Goal: Task Accomplishment & Management: Use online tool/utility

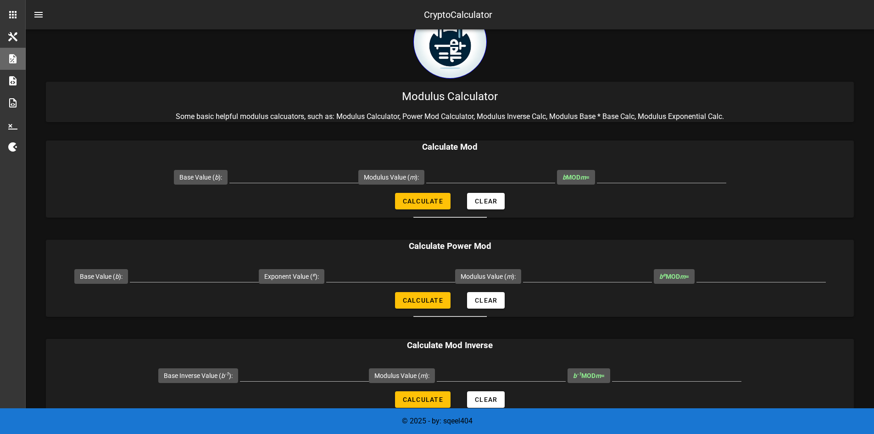
scroll to position [46, 0]
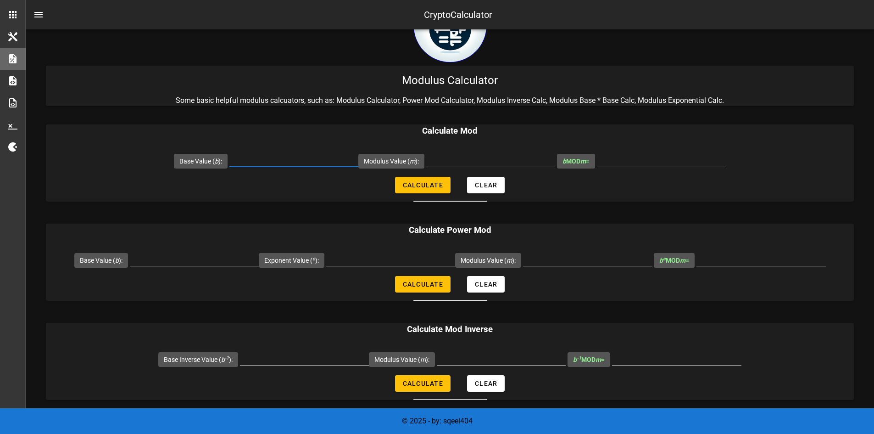
click at [262, 162] on input "Base Value ( b ):" at bounding box center [293, 159] width 129 height 15
click at [203, 258] on input "Base Value ( b ):" at bounding box center [194, 258] width 129 height 15
type input "7"
click at [344, 258] on input "Exponent Value ( e ):" at bounding box center [390, 258] width 129 height 15
type input "17"
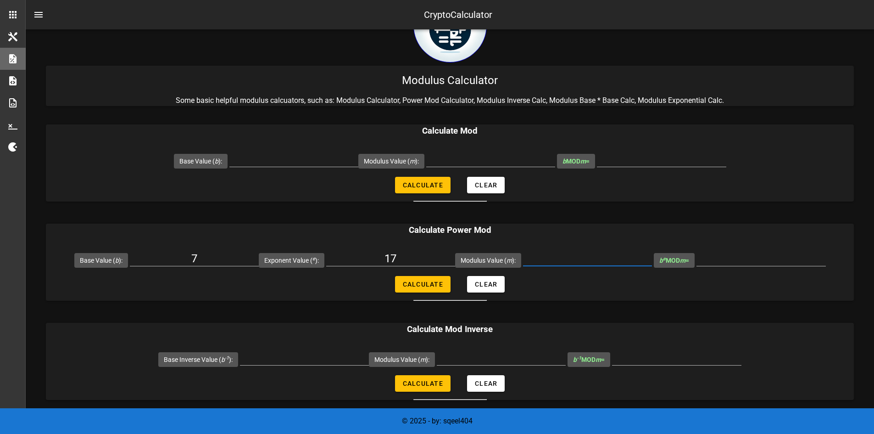
click at [562, 264] on input "Modulus Value ( m ):" at bounding box center [587, 258] width 129 height 15
type input "29"
click at [700, 256] on input "b e MOD m =" at bounding box center [760, 258] width 129 height 15
click at [428, 289] on button "Calculate" at bounding box center [423, 284] width 56 height 17
type input "24"
